Goal: Task Accomplishment & Management: Complete application form

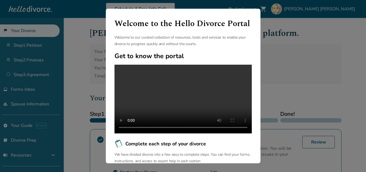
scroll to position [80, 0]
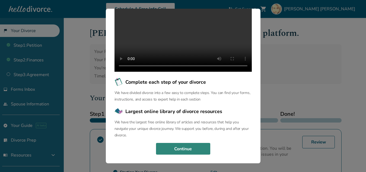
click at [178, 144] on button "Continue" at bounding box center [183, 149] width 54 height 12
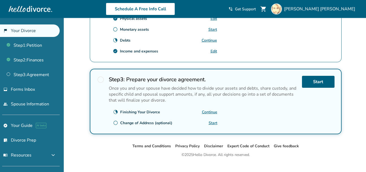
scroll to position [214, 0]
click at [310, 81] on link "Start" at bounding box center [318, 81] width 33 height 12
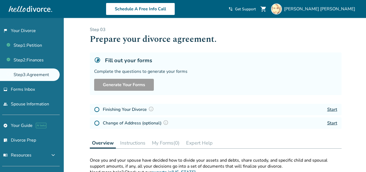
click at [310, 81] on div "Generate Your Forms" at bounding box center [215, 85] width 243 height 12
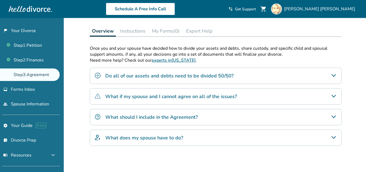
scroll to position [112, 0]
click at [279, 115] on div "What should I include in the Agreement?" at bounding box center [216, 117] width 252 height 16
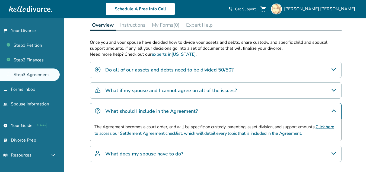
scroll to position [118, 0]
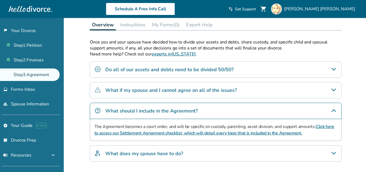
click at [123, 132] on link "Click here to access our Settlement Agreement checklist, which will detail ever…" at bounding box center [214, 129] width 240 height 12
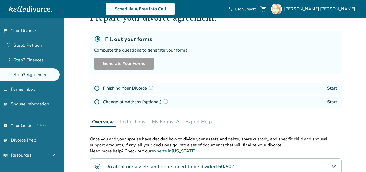
scroll to position [129, 0]
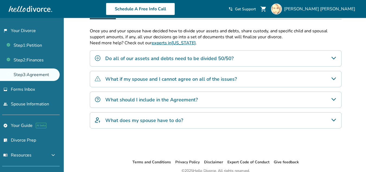
click at [336, 93] on div "What should I include in the Agreement?" at bounding box center [216, 99] width 252 height 16
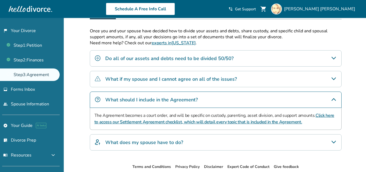
click at [324, 114] on link "Click here to access our Settlement Agreement checklist, which will detail ever…" at bounding box center [214, 118] width 240 height 12
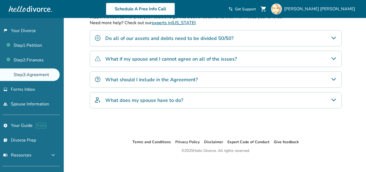
scroll to position [154, 0]
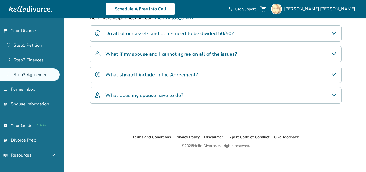
click at [160, 100] on div "What does my spouse have to do?" at bounding box center [216, 95] width 252 height 16
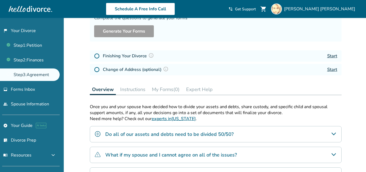
scroll to position [53, 0]
click at [338, 56] on div "Finishing Your Divorce Start" at bounding box center [216, 55] width 252 height 11
click at [337, 56] on link "Start" at bounding box center [332, 56] width 10 height 6
